Goal: Information Seeking & Learning: Learn about a topic

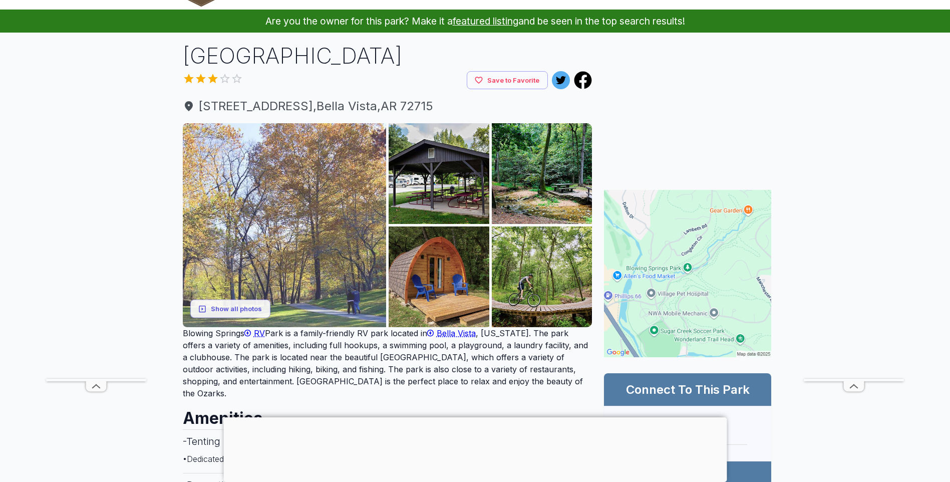
scroll to position [50, 0]
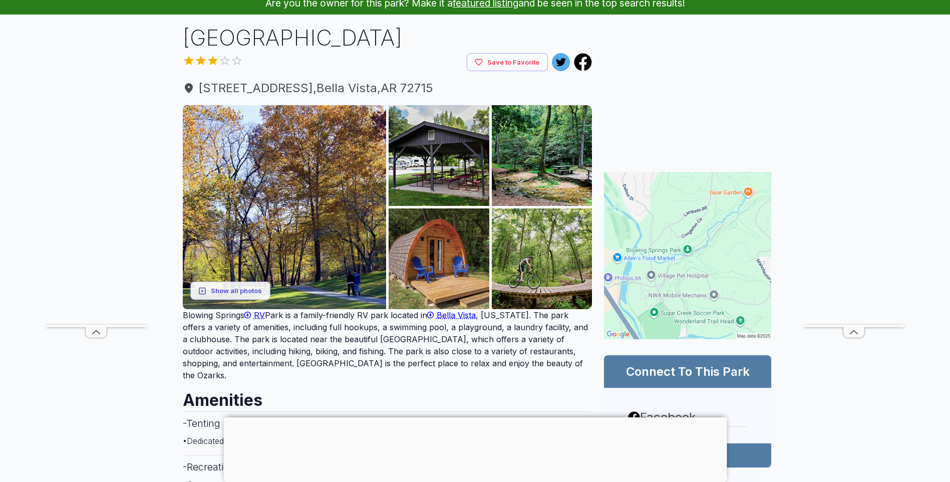
click at [475, 417] on div at bounding box center [475, 417] width 504 height 0
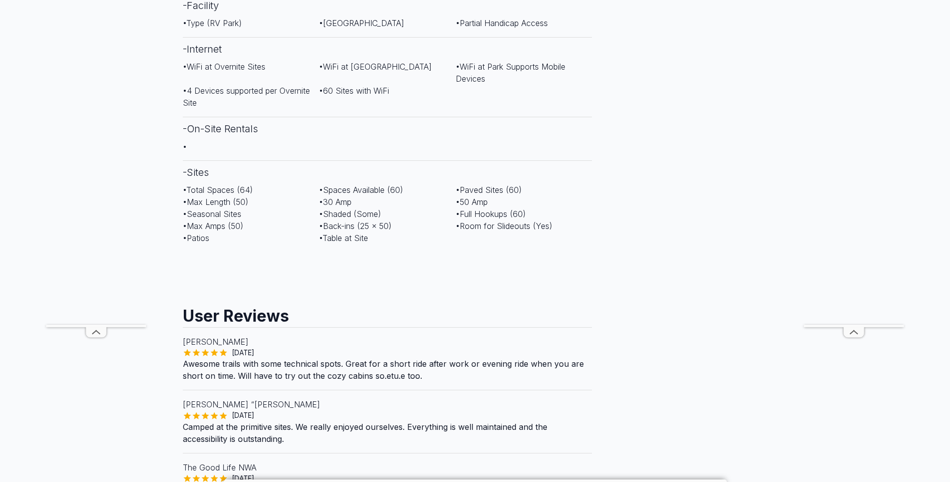
scroll to position [601, 0]
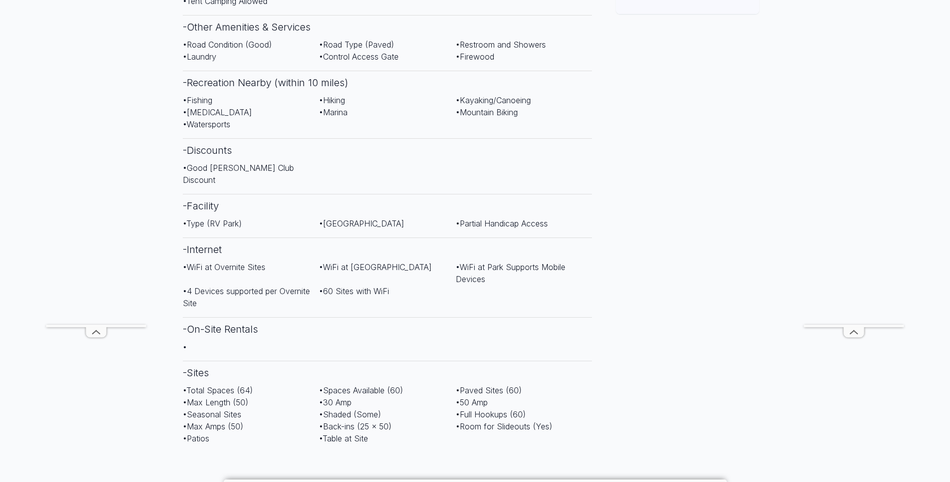
click at [97, 333] on icon at bounding box center [96, 332] width 20 height 10
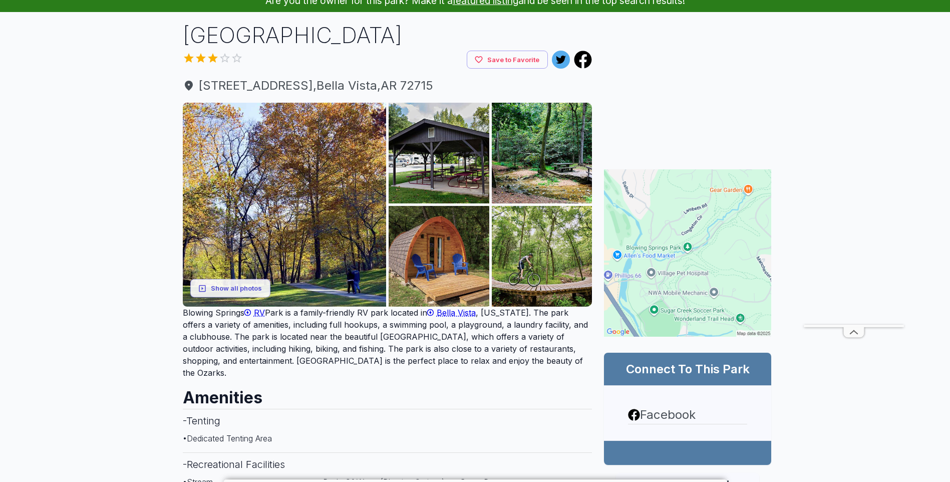
scroll to position [50, 0]
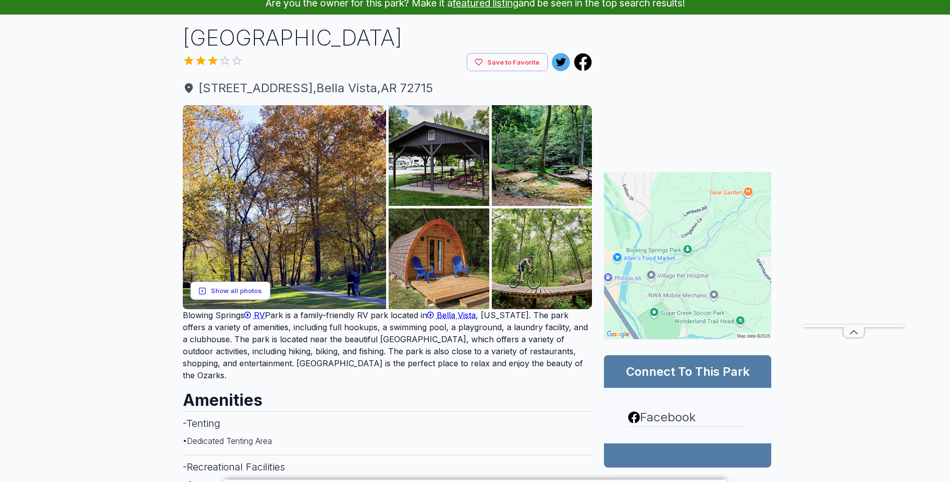
click at [229, 289] on button "Show all photos" at bounding box center [230, 291] width 80 height 19
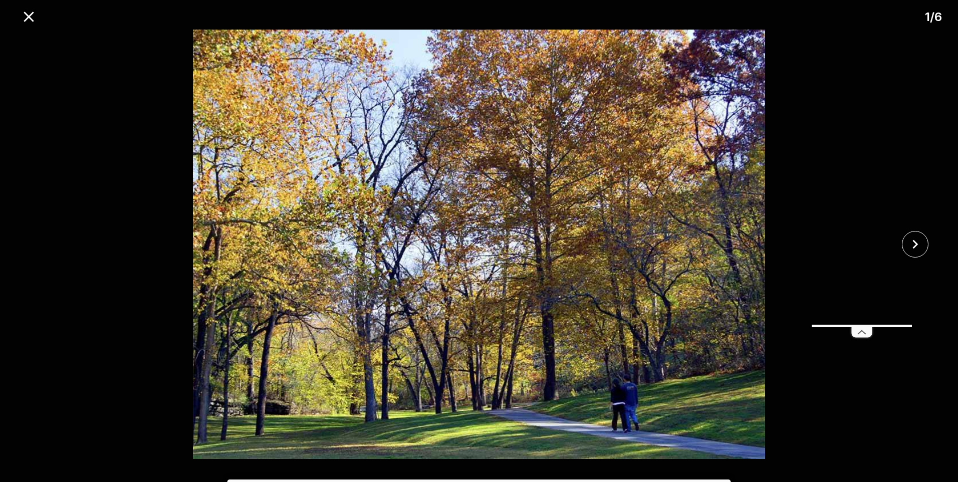
click at [855, 332] on icon at bounding box center [862, 332] width 20 height 10
click at [919, 245] on icon "close" at bounding box center [915, 244] width 18 height 18
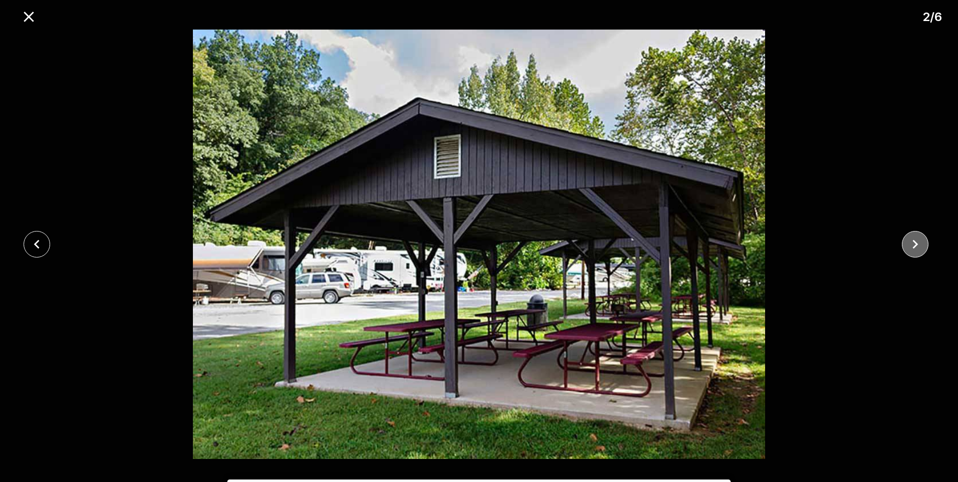
click at [919, 245] on icon "close" at bounding box center [915, 244] width 18 height 18
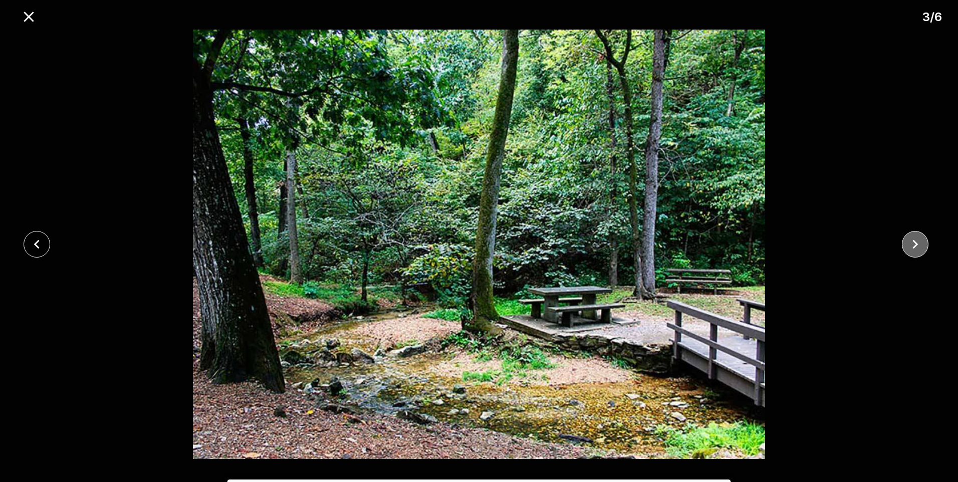
click at [919, 245] on icon "close" at bounding box center [915, 244] width 18 height 18
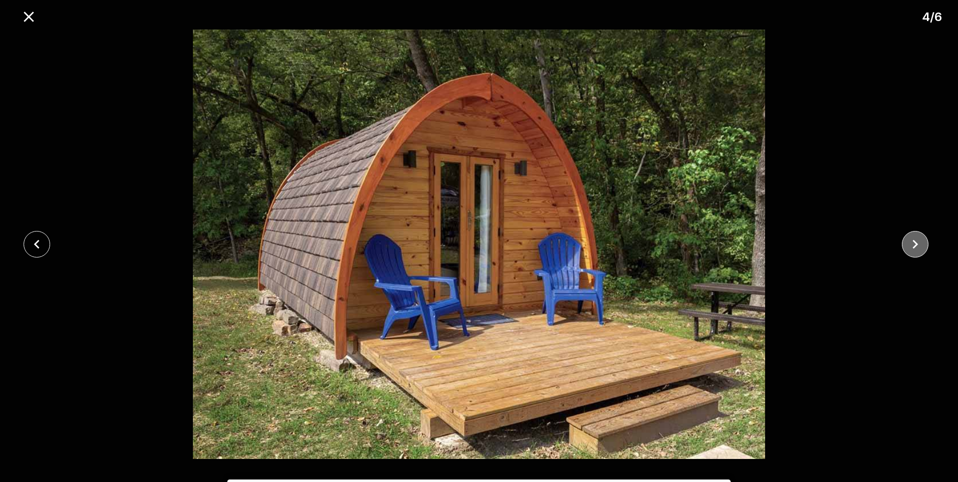
click at [913, 240] on icon "close" at bounding box center [915, 244] width 18 height 18
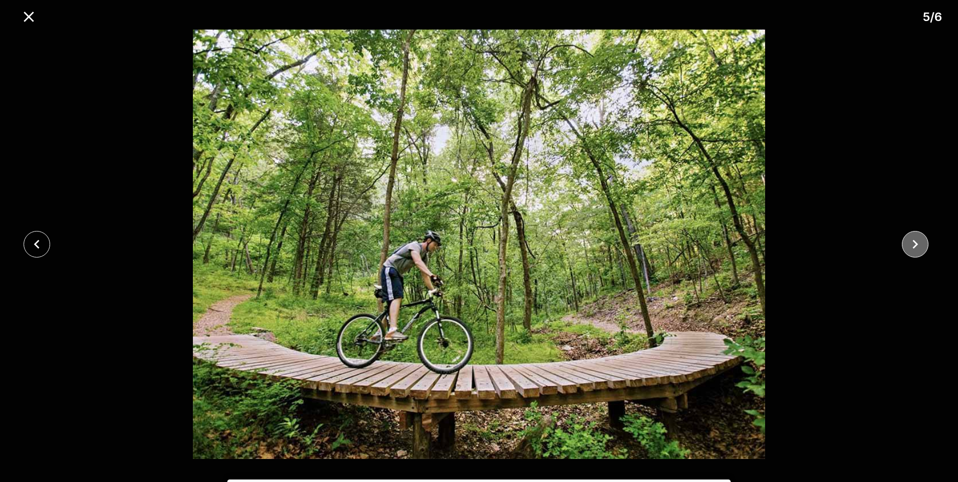
click at [915, 240] on icon "close" at bounding box center [915, 244] width 18 height 18
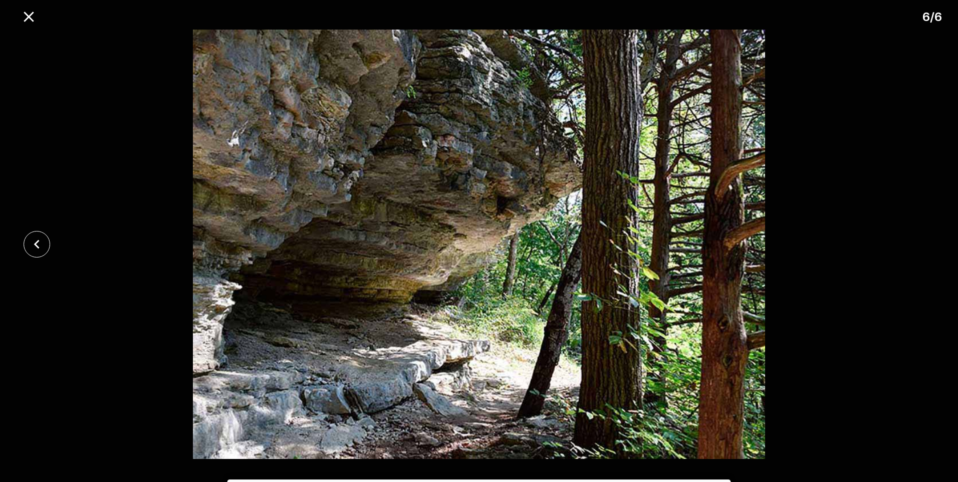
click at [915, 240] on div at bounding box center [479, 244] width 958 height 429
click at [32, 16] on icon "close" at bounding box center [29, 17] width 18 height 18
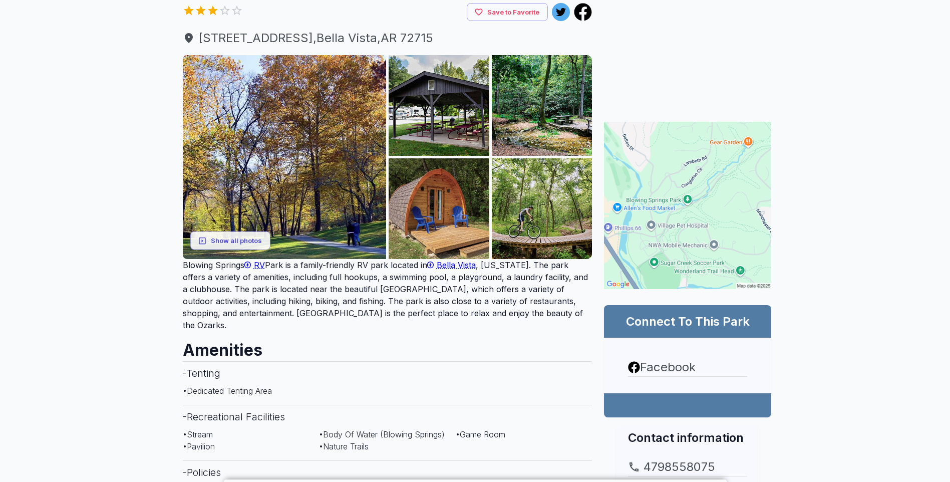
scroll to position [0, 0]
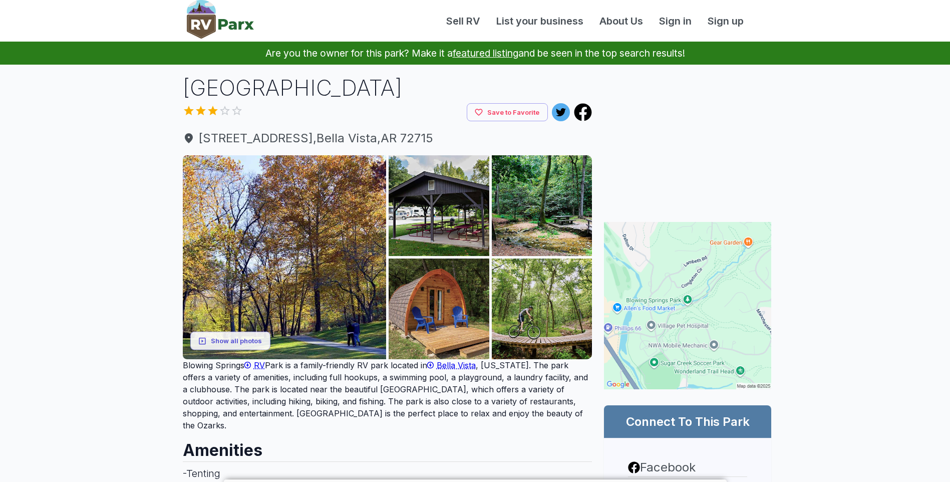
click at [222, 108] on div at bounding box center [325, 112] width 285 height 15
click at [221, 108] on div at bounding box center [325, 112] width 285 height 15
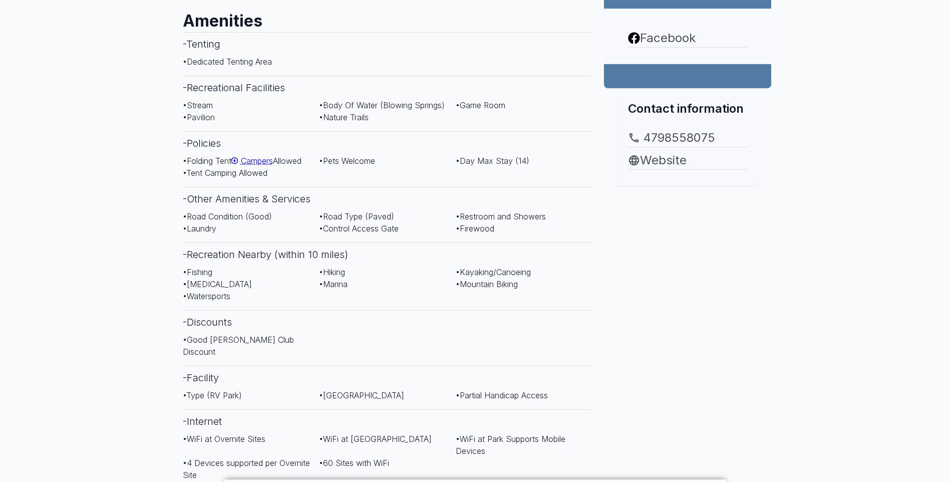
scroll to position [251, 0]
